Goal: Information Seeking & Learning: Find specific fact

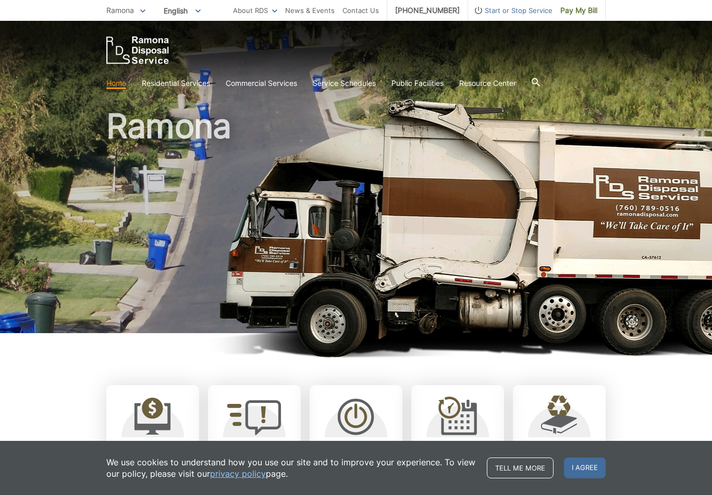
click at [0, 0] on link "Recycling" at bounding box center [0, 0] width 0 height 0
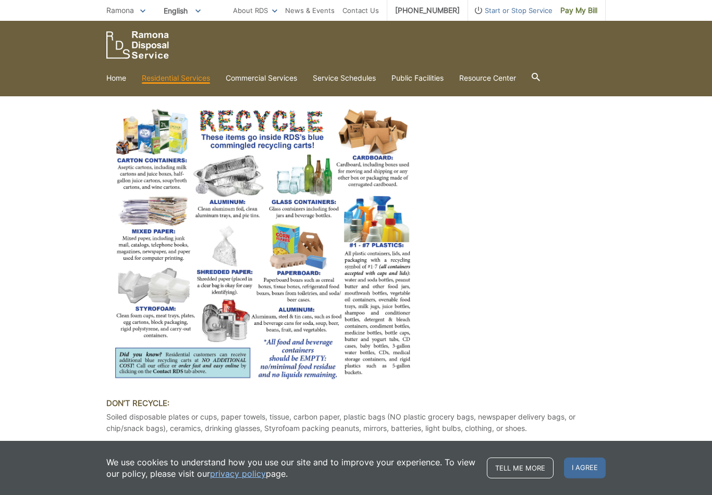
scroll to position [630, 0]
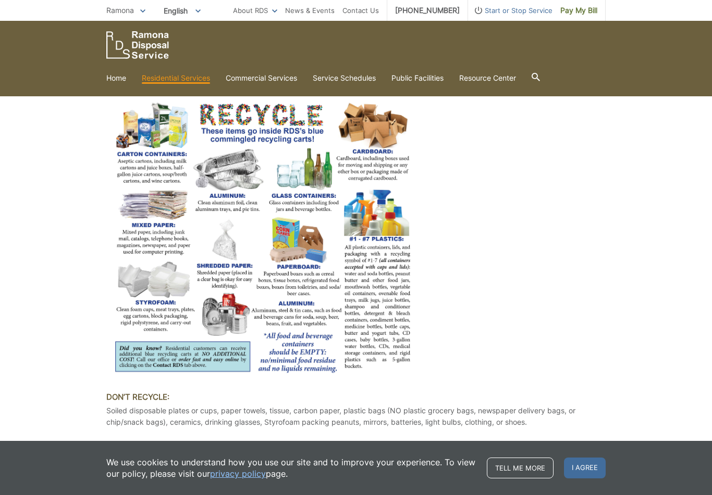
click at [332, 307] on img at bounding box center [262, 238] width 313 height 276
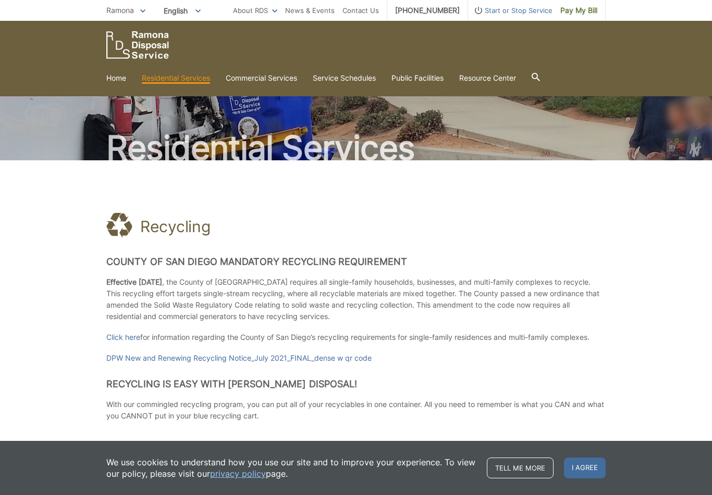
scroll to position [0, 0]
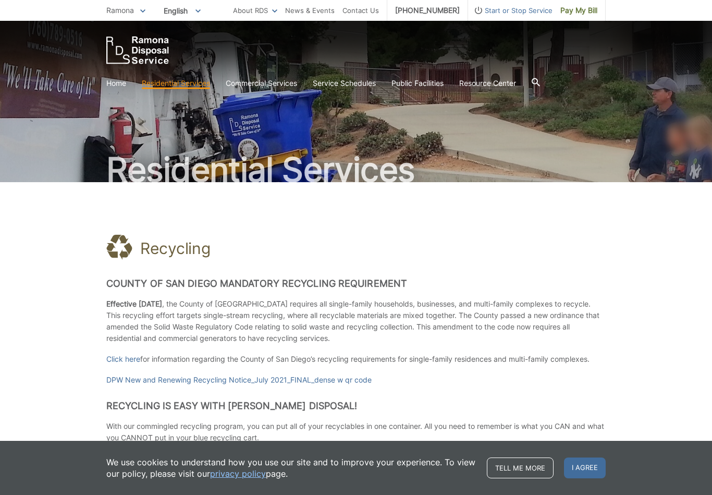
click at [0, 0] on link "Household Hazardous Waste" at bounding box center [0, 0] width 0 height 0
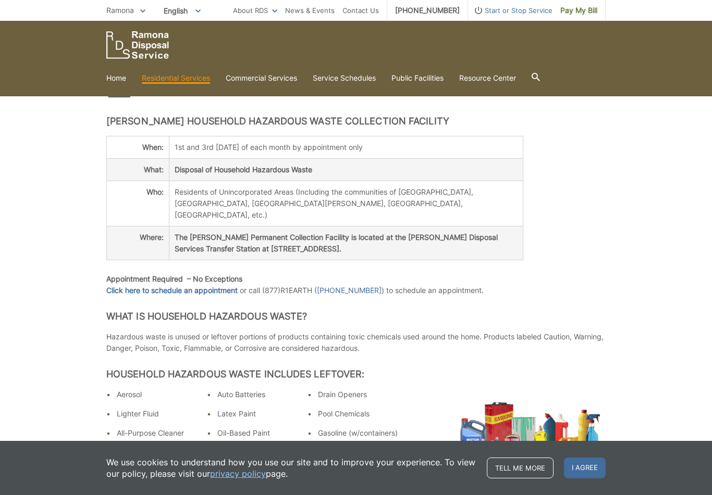
scroll to position [152, 0]
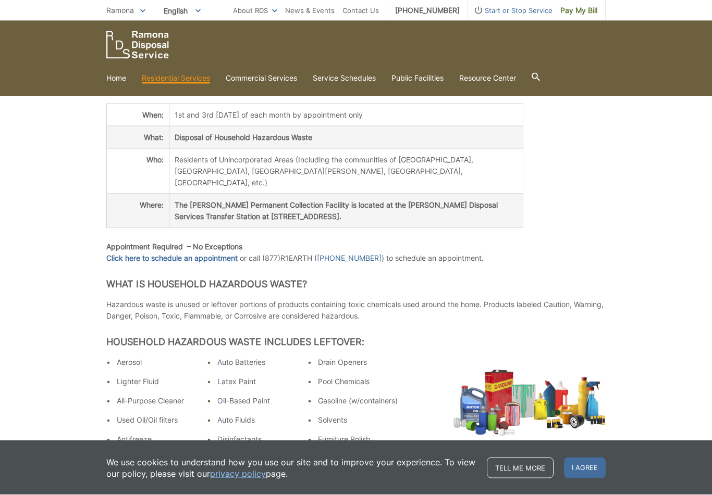
scroll to position [192, 0]
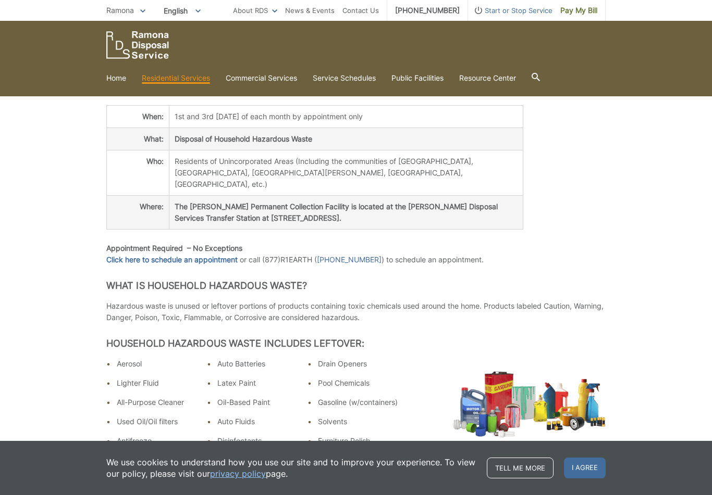
click at [540, 77] on icon at bounding box center [535, 77] width 8 height 8
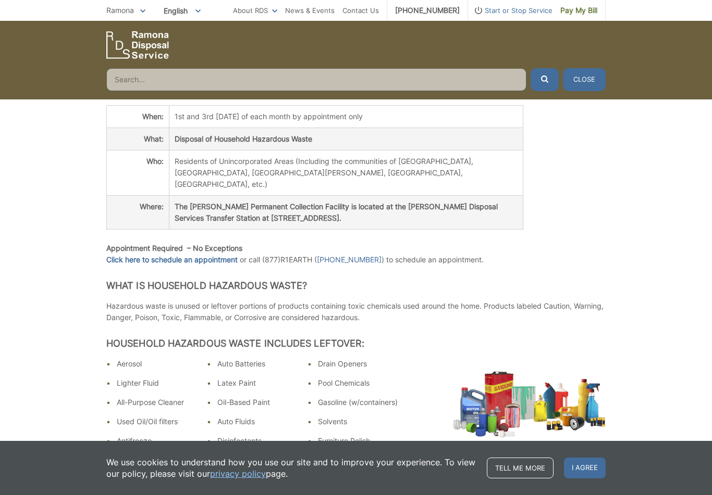
click at [365, 79] on input "Search" at bounding box center [316, 79] width 420 height 23
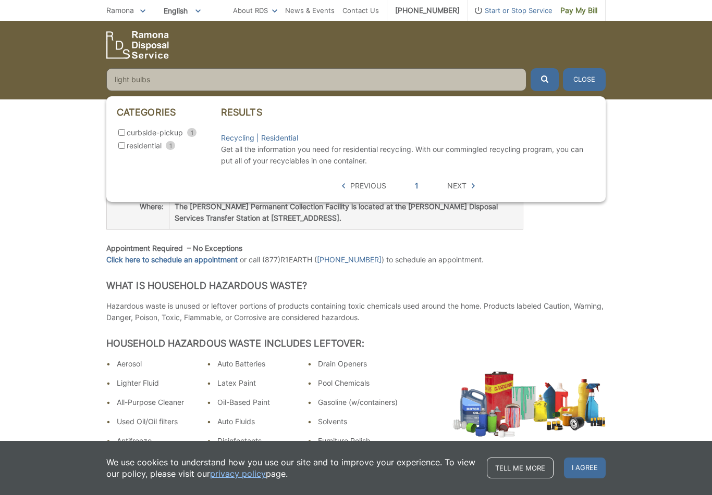
type input "light bulbs"
click at [545, 81] on icon "submit" at bounding box center [544, 79] width 7 height 7
click at [121, 153] on label "residential 1" at bounding box center [169, 146] width 104 height 13
click at [121, 149] on input "residential 1" at bounding box center [121, 145] width 7 height 7
checkbox input "true"
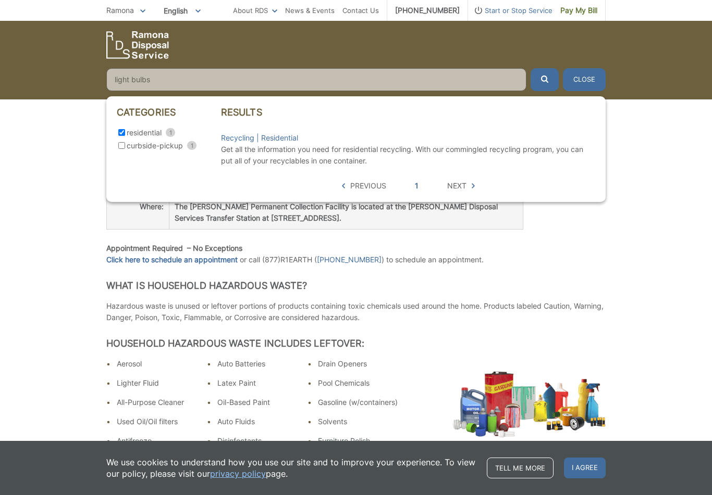
click at [331, 83] on input "light bulbs" at bounding box center [316, 79] width 420 height 23
click at [545, 84] on span "submit" at bounding box center [544, 79] width 7 height 11
click at [598, 79] on button "Close" at bounding box center [584, 79] width 43 height 23
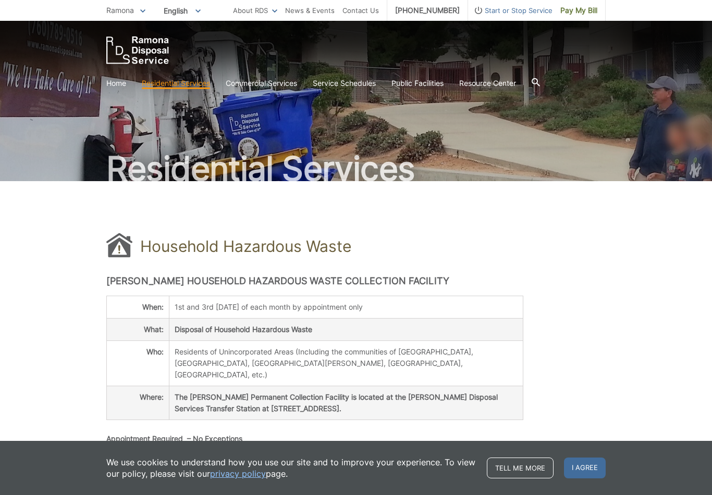
scroll to position [0, 0]
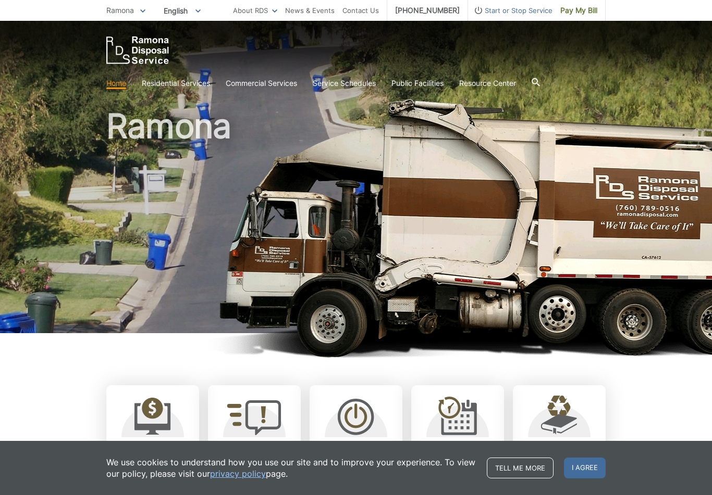
click at [178, 68] on div "Home Residential Services Curbside Pickup Recycling Organic Recycling Trash Hou…" at bounding box center [355, 64] width 499 height 57
click at [0, 0] on link "Recycling" at bounding box center [0, 0] width 0 height 0
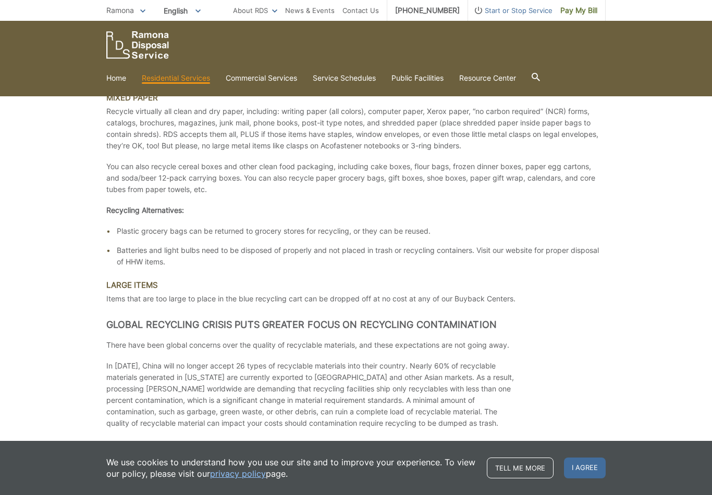
scroll to position [1452, 0]
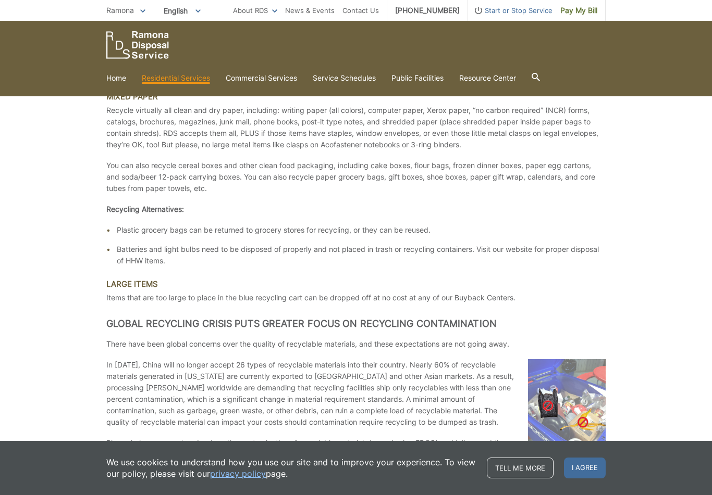
click at [599, 266] on li "Batteries and light bulbs need to be disposed of properly and not placed in tra…" at bounding box center [361, 255] width 489 height 23
click at [587, 254] on li "Batteries and light bulbs need to be disposed of properly and not placed in tra…" at bounding box center [361, 255] width 489 height 23
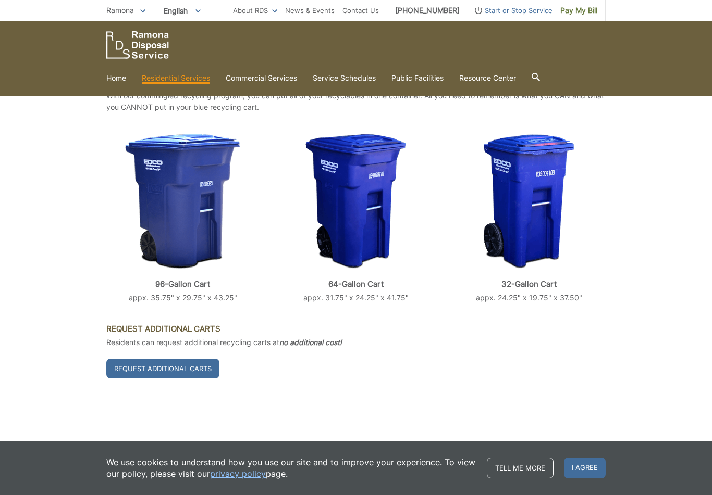
scroll to position [330, 0]
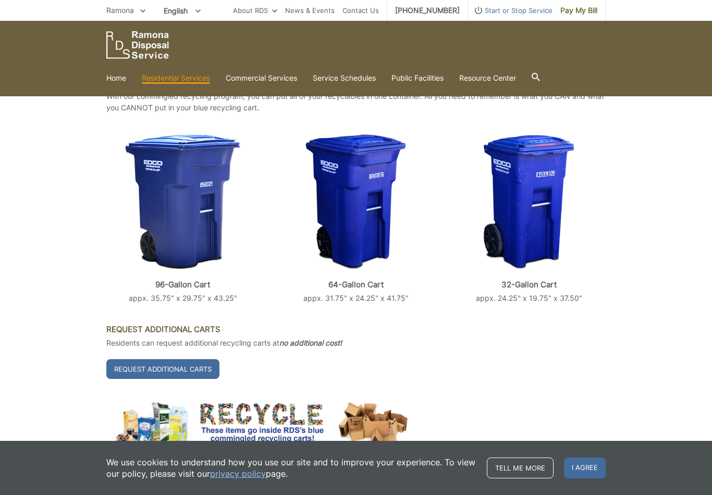
click at [179, 83] on link "Residential Services" at bounding box center [176, 77] width 68 height 11
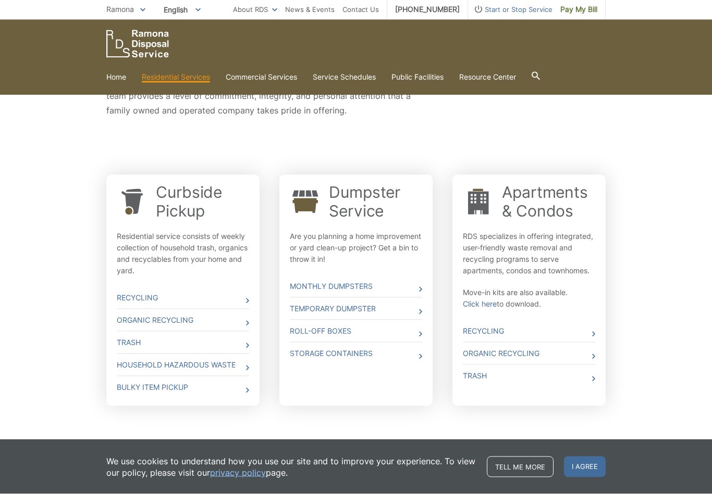
scroll to position [242, 0]
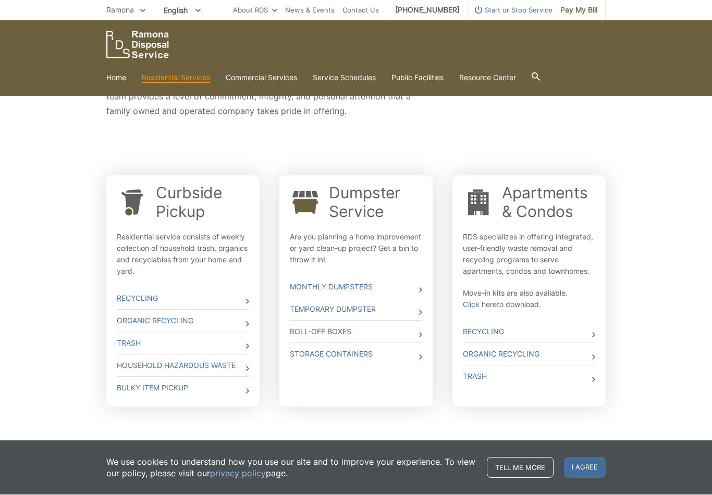
click at [133, 376] on link "Household Hazardous Waste" at bounding box center [183, 366] width 132 height 22
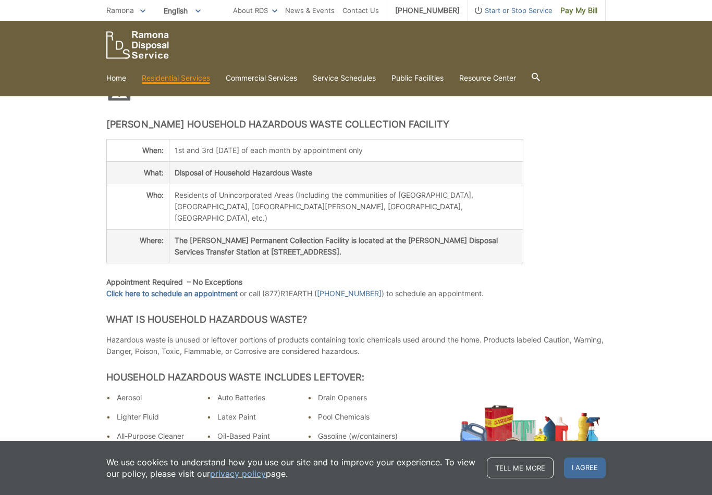
scroll to position [154, 0]
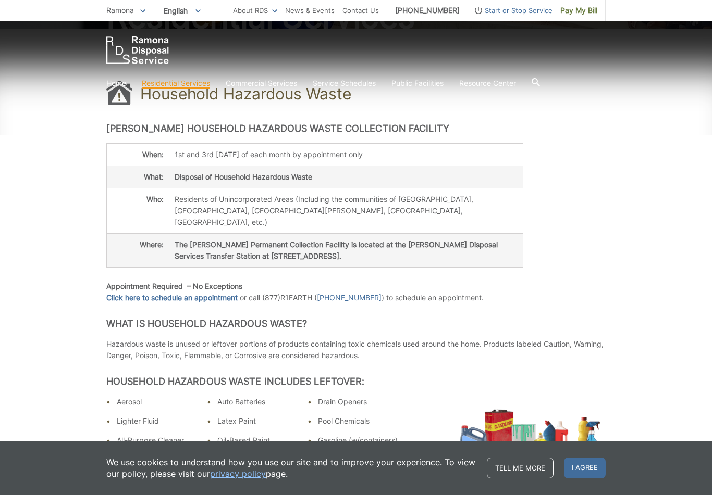
click at [0, 0] on icon at bounding box center [0, 0] width 0 height 0
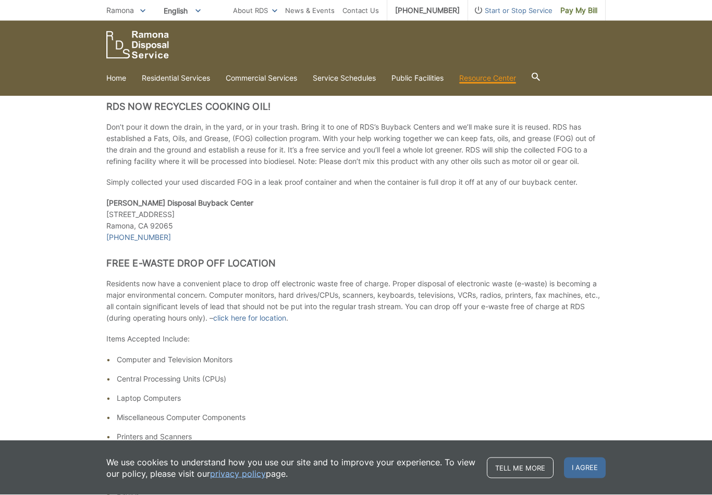
scroll to position [716, 0]
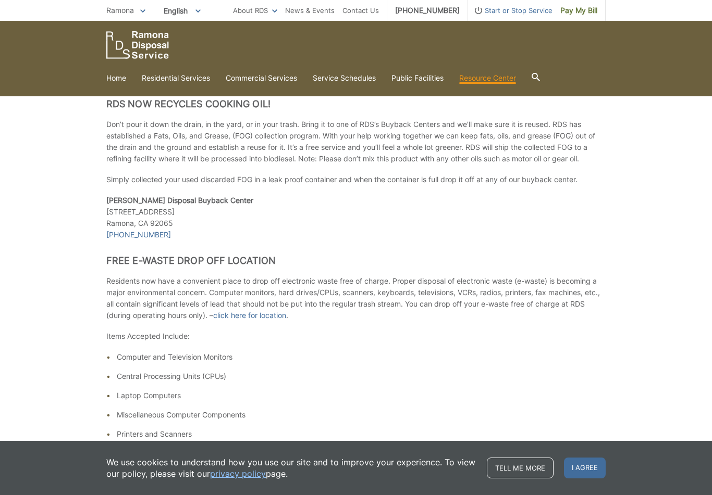
click at [280, 321] on link "click here for location" at bounding box center [249, 315] width 73 height 11
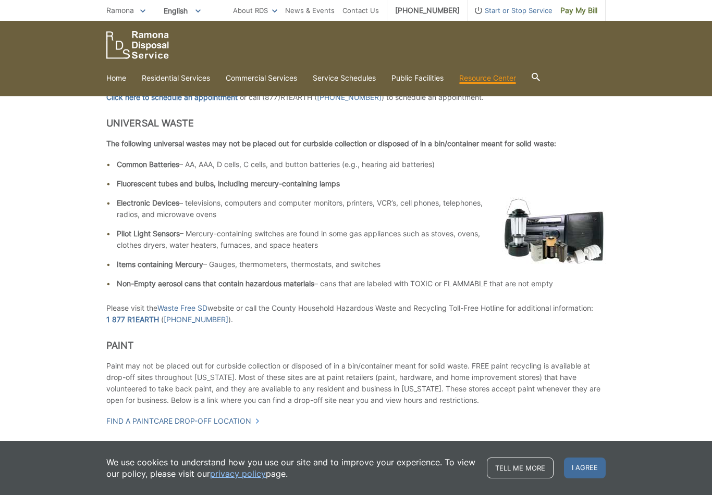
scroll to position [372, 0]
click at [169, 306] on link "Waste Free SD" at bounding box center [182, 308] width 50 height 11
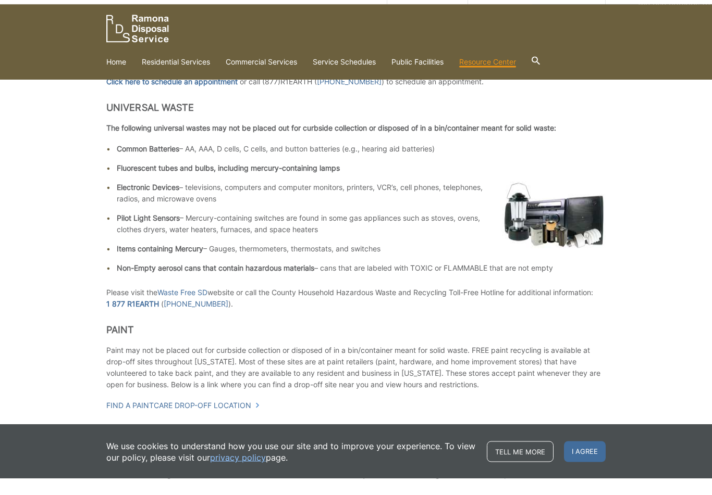
scroll to position [389, 0]
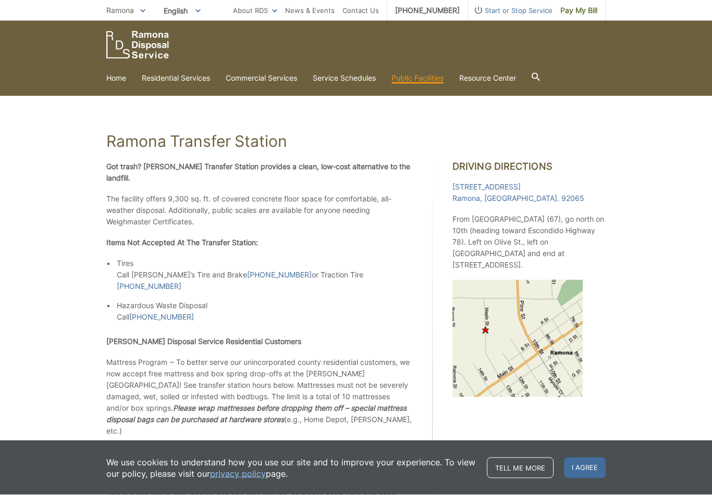
scroll to position [103, 0]
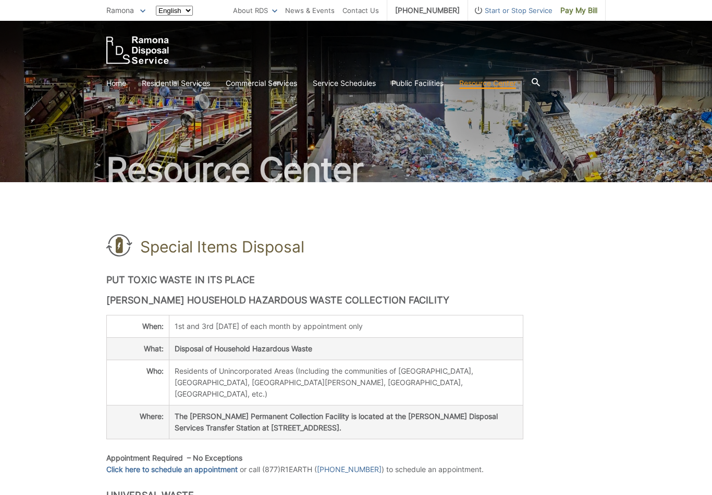
scroll to position [389, 0]
